Goal: Information Seeking & Learning: Learn about a topic

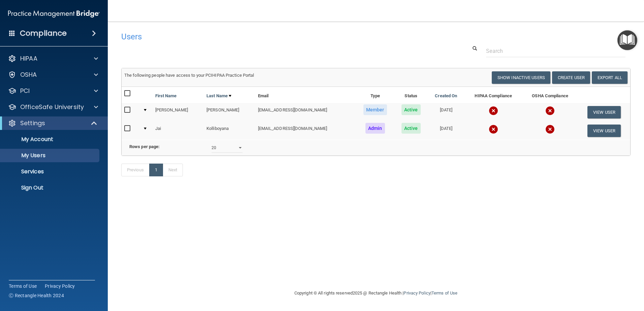
select select "20"
click at [81, 190] on p "Sign Out" at bounding box center [50, 188] width 92 height 7
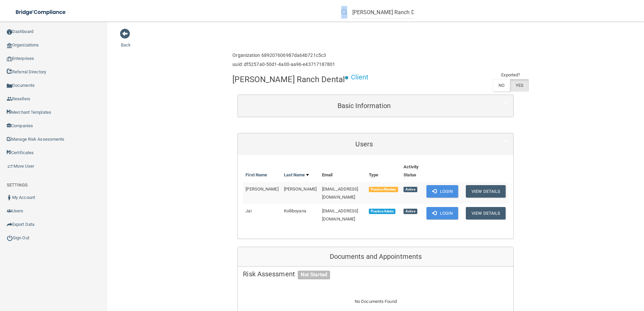
drag, startPoint x: 352, startPoint y: 11, endPoint x: 570, endPoint y: 17, distance: 218.5
click at [570, 17] on div "[PERSON_NAME] Ranch Dental" at bounding box center [456, 12] width 251 height 24
click at [410, 11] on input "[PERSON_NAME] Ranch Dental" at bounding box center [384, 12] width 62 height 12
drag, startPoint x: 410, startPoint y: 11, endPoint x: 308, endPoint y: 16, distance: 102.2
click at [308, 16] on div "[PERSON_NAME][GEOGRAPHIC_DATA] Dental Manage My Enterprise Manage My Location" at bounding box center [457, 12] width 376 height 24
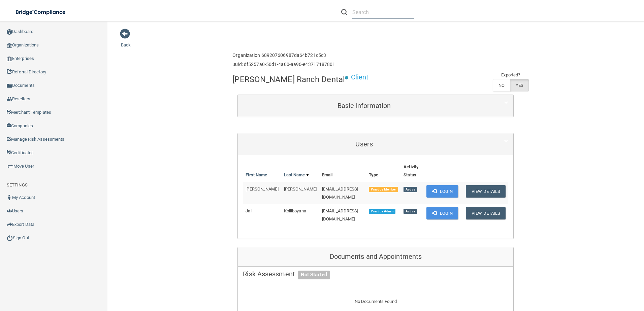
paste input "iley Kids Dental"
click at [352, 9] on div "iley Kids Dental" at bounding box center [377, 12] width 73 height 12
click at [351, 12] on div "iley Kids Dental" at bounding box center [377, 12] width 73 height 12
click at [353, 12] on input "iley Kids Dental" at bounding box center [384, 12] width 62 height 12
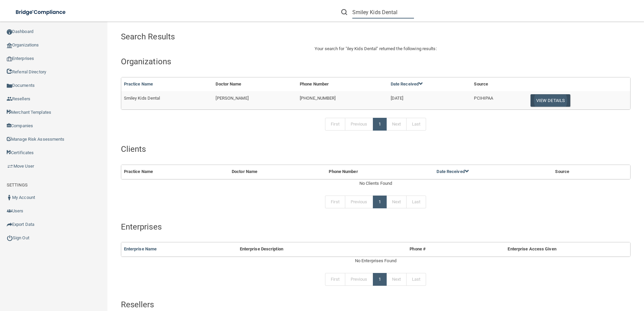
type input "Smiley Kids Dental"
click at [533, 100] on button "View Details" at bounding box center [551, 100] width 40 height 12
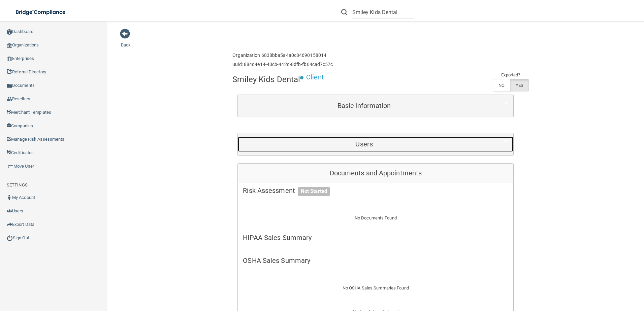
click at [347, 150] on div "Users" at bounding box center [364, 144] width 253 height 15
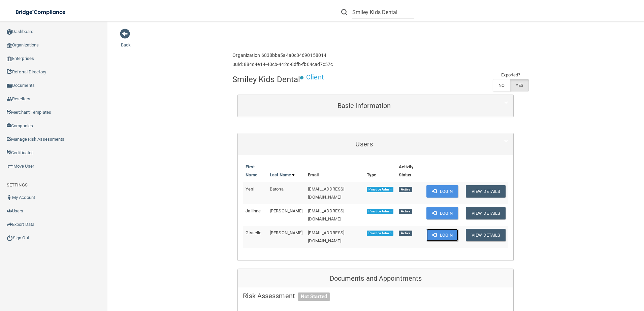
click at [435, 229] on button "Login" at bounding box center [443, 235] width 32 height 12
drag, startPoint x: 390, startPoint y: 11, endPoint x: 351, endPoint y: 17, distance: 39.8
click at [351, 17] on div "Smiley Kids Dental" at bounding box center [377, 12] width 73 height 12
paste input "B R PHYSICAL THERAPY INC"
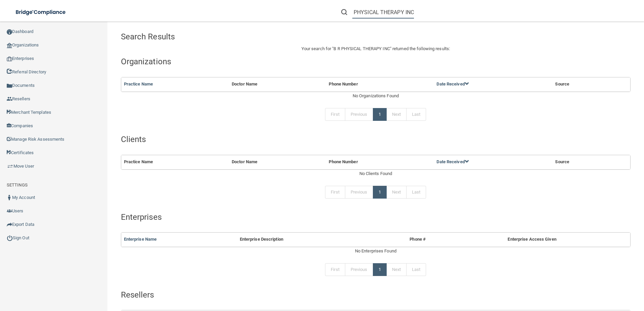
drag, startPoint x: 401, startPoint y: 12, endPoint x: 523, endPoint y: 21, distance: 122.3
click at [523, 21] on div "B R PHYSICAL THERAPY INC" at bounding box center [456, 12] width 251 height 24
type input "B R PHYSICAL THERAPY"
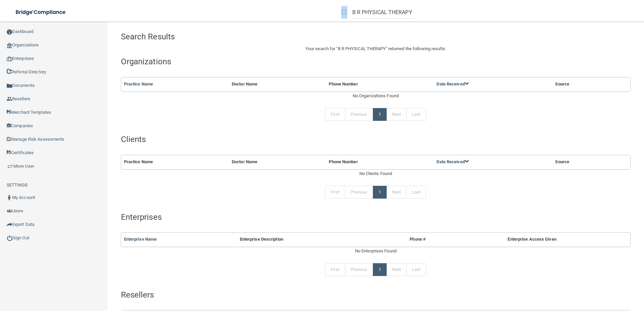
drag, startPoint x: 351, startPoint y: 12, endPoint x: 451, endPoint y: 15, distance: 99.5
click at [451, 15] on div "B R PHYSICAL THERAPY" at bounding box center [456, 12] width 251 height 24
drag, startPoint x: 451, startPoint y: 15, endPoint x: 406, endPoint y: 14, distance: 44.2
click at [406, 14] on input "B R PHYSICAL THERAPY" at bounding box center [384, 12] width 62 height 12
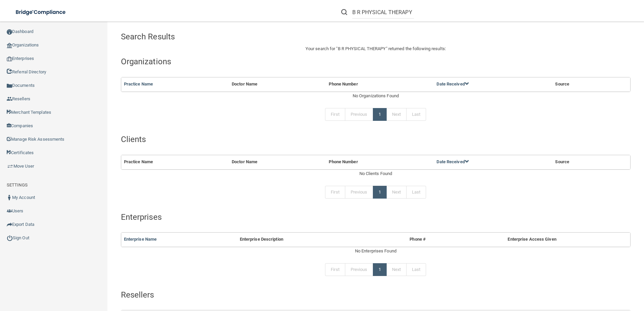
drag, startPoint x: 412, startPoint y: 11, endPoint x: 355, endPoint y: 13, distance: 56.6
click at [355, 13] on form "B R PHYSICAL THERAPY" at bounding box center [377, 12] width 83 height 12
drag, startPoint x: 353, startPoint y: 12, endPoint x: 477, endPoint y: 24, distance: 124.6
click at [477, 24] on div "B R PHYSICAL THERAPY" at bounding box center [456, 12] width 251 height 24
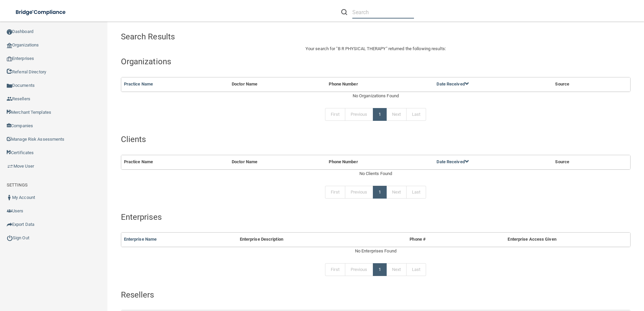
scroll to position [0, 0]
paste input "[PHONE_NUMBER]"
click at [368, 10] on input "[PHONE_NUMBER]" at bounding box center [384, 12] width 62 height 12
click at [367, 10] on input "[PHONE_NUMBER]" at bounding box center [384, 12] width 62 height 12
click at [354, 13] on input "([PHONE_NUMBER]" at bounding box center [384, 12] width 62 height 12
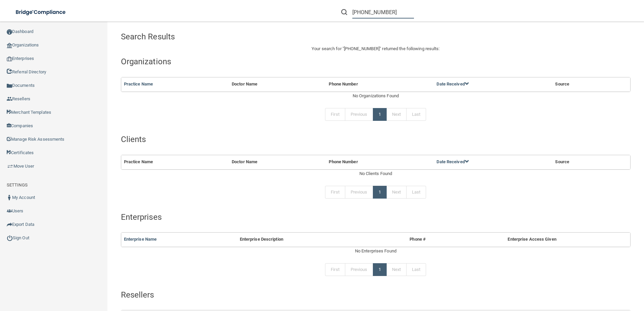
type input "[PHONE_NUMBER]"
click at [388, 9] on input "[PHONE_NUMBER]" at bounding box center [384, 12] width 62 height 12
drag, startPoint x: 389, startPoint y: 11, endPoint x: 319, endPoint y: 11, distance: 70.1
click at [319, 11] on div "[PHONE_NUMBER] Manage My Enterprise Manage My Location" at bounding box center [457, 12] width 376 height 24
paste input "[EMAIL_ADDRESS][DOMAIN_NAME]"
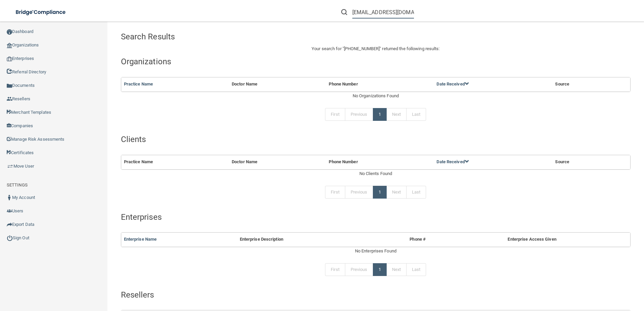
scroll to position [0, 14]
type input "[EMAIL_ADDRESS][DOMAIN_NAME]"
drag, startPoint x: 412, startPoint y: 13, endPoint x: 306, endPoint y: 10, distance: 105.5
click at [306, 10] on div "[EMAIL_ADDRESS][DOMAIN_NAME] Manage My Enterprise Manage My Location" at bounding box center [457, 12] width 376 height 24
drag, startPoint x: 306, startPoint y: 10, endPoint x: 373, endPoint y: 14, distance: 66.9
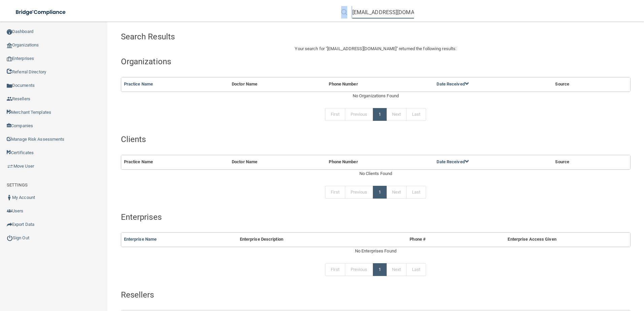
click at [373, 14] on input "[EMAIL_ADDRESS][DOMAIN_NAME]" at bounding box center [384, 12] width 62 height 12
drag, startPoint x: 353, startPoint y: 13, endPoint x: 533, endPoint y: 18, distance: 180.0
click at [533, 18] on div "[EMAIL_ADDRESS][DOMAIN_NAME]" at bounding box center [456, 12] width 251 height 24
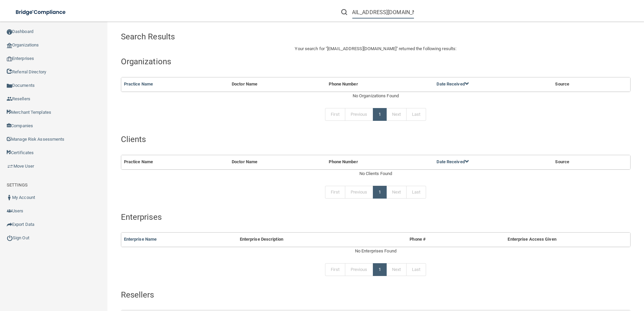
type input "[EMAIL_ADDRESS][DOMAIN_NAME]"
click at [360, 13] on input "[EMAIL_ADDRESS][DOMAIN_NAME]" at bounding box center [384, 12] width 62 height 12
click at [361, 15] on input "[EMAIL_ADDRESS][DOMAIN_NAME]" at bounding box center [384, 12] width 62 height 12
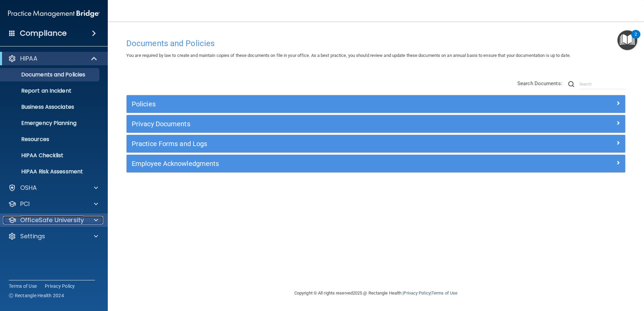
click at [74, 216] on p "OfficeSafe University" at bounding box center [52, 220] width 64 height 8
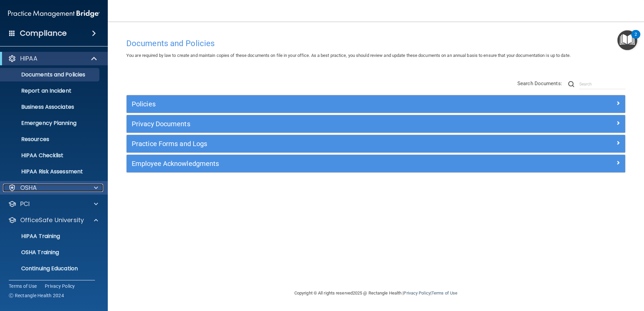
click at [84, 188] on div "OSHA" at bounding box center [45, 188] width 84 height 8
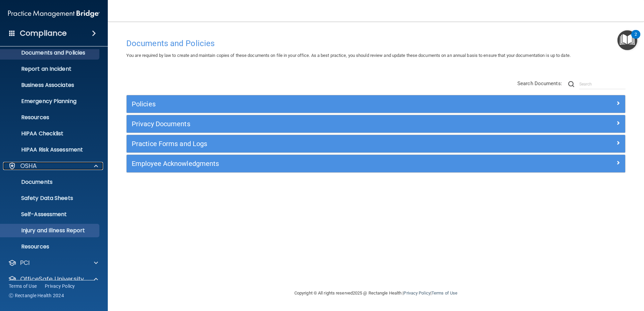
scroll to position [34, 0]
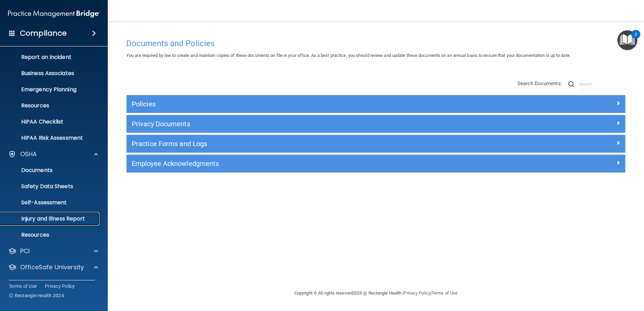
click at [70, 223] on link "Injury and Illness Report" at bounding box center [46, 218] width 106 height 13
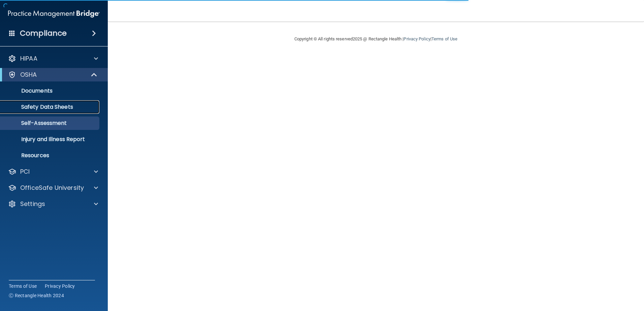
click at [66, 107] on p "Safety Data Sheets" at bounding box center [50, 107] width 92 height 7
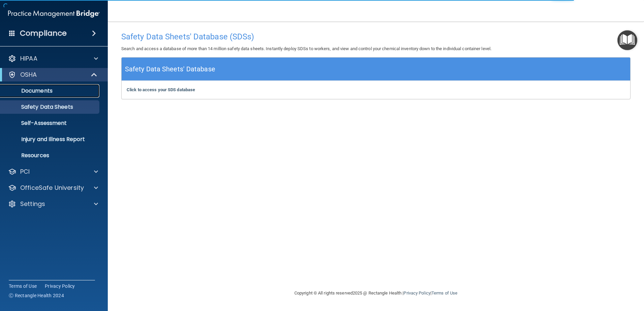
click at [44, 92] on p "Documents" at bounding box center [50, 91] width 92 height 7
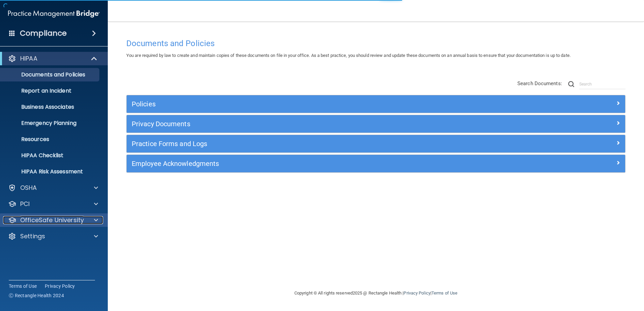
click at [69, 219] on p "OfficeSafe University" at bounding box center [52, 220] width 64 height 8
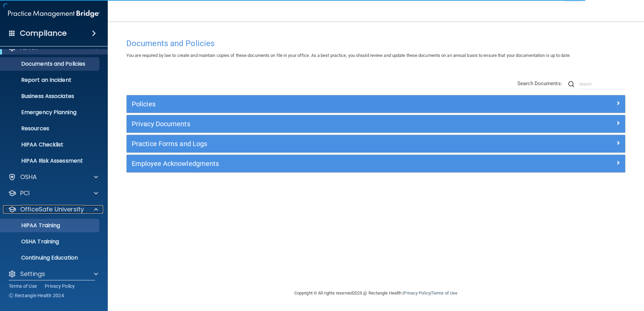
scroll to position [17, 0]
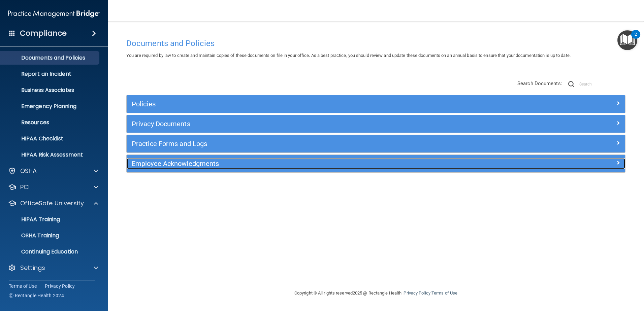
click at [177, 166] on h5 "Employee Acknowledgments" at bounding box center [314, 163] width 364 height 7
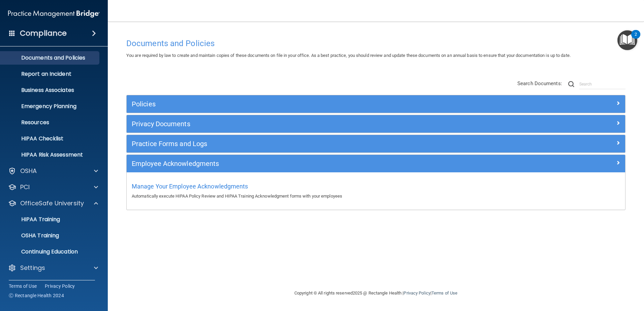
click at [245, 157] on div "Employee Acknowledgments" at bounding box center [376, 164] width 499 height 18
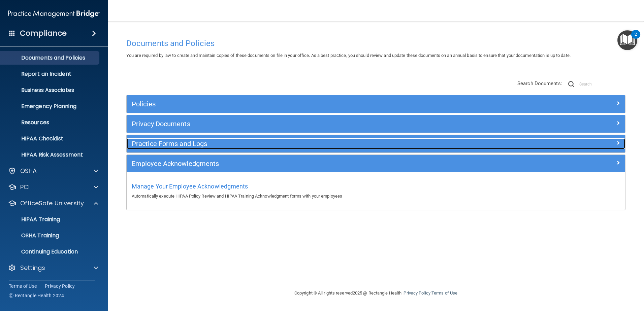
click at [249, 147] on h5 "Practice Forms and Logs" at bounding box center [314, 143] width 364 height 7
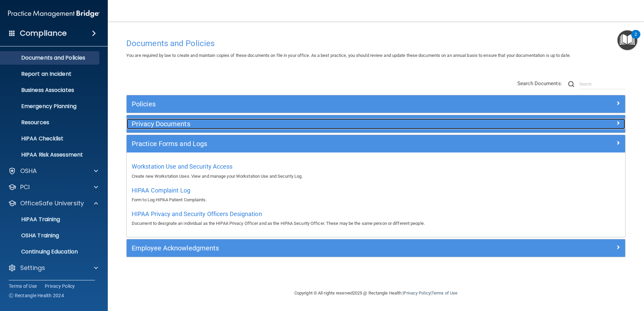
click at [205, 128] on div "Privacy Documents" at bounding box center [314, 124] width 374 height 11
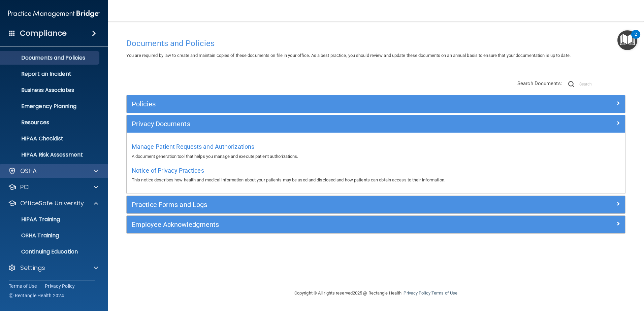
click at [68, 175] on div "OSHA" at bounding box center [54, 170] width 108 height 13
click at [94, 171] on span at bounding box center [96, 171] width 4 height 8
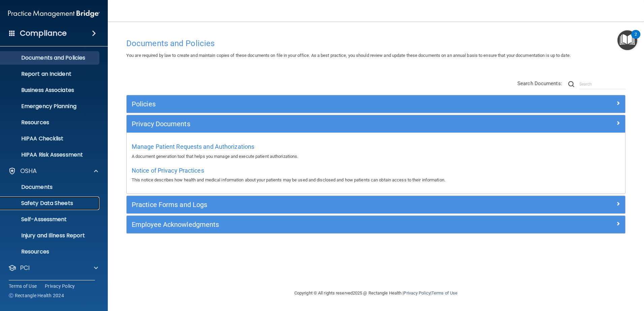
click at [64, 205] on p "Safety Data Sheets" at bounding box center [50, 203] width 92 height 7
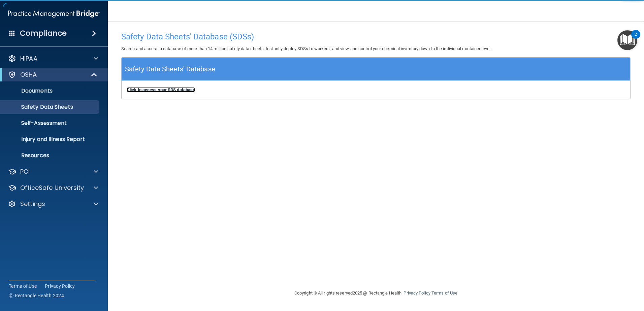
click at [183, 90] on b "Click to access your SDS database" at bounding box center [161, 89] width 68 height 5
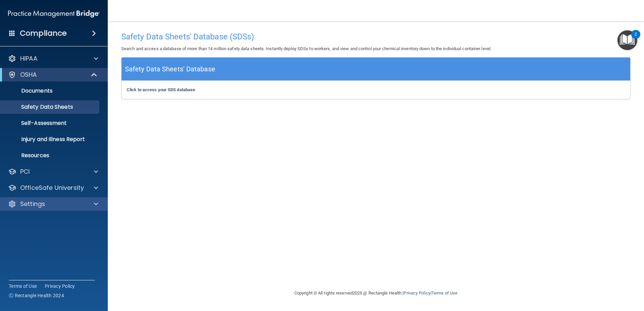
click at [62, 210] on div "Settings" at bounding box center [54, 204] width 108 height 13
click at [86, 209] on div "Settings" at bounding box center [54, 204] width 108 height 13
click at [69, 209] on div "Settings" at bounding box center [54, 204] width 108 height 13
click at [95, 203] on span at bounding box center [96, 204] width 4 height 8
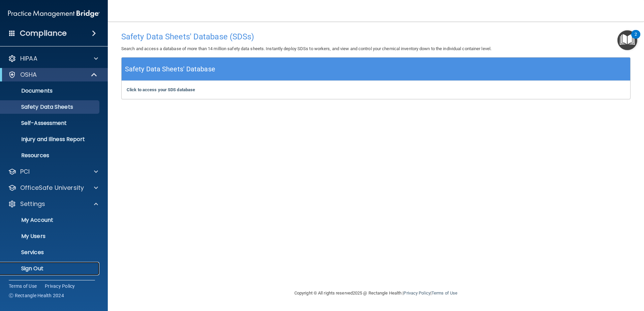
click at [48, 266] on p "Sign Out" at bounding box center [50, 269] width 92 height 7
